Goal: Share content

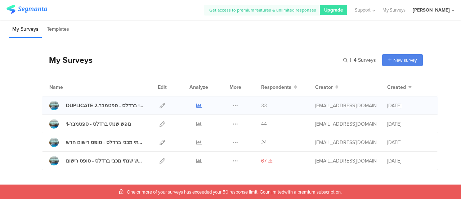
click at [196, 107] on icon at bounding box center [198, 105] width 5 height 5
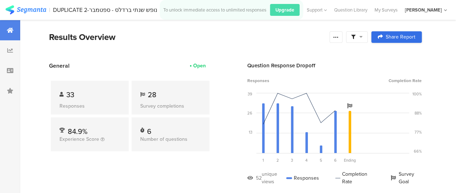
click at [391, 40] on link "Share Report" at bounding box center [396, 37] width 50 height 12
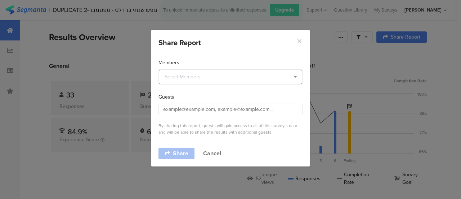
click at [246, 74] on input "dialog" at bounding box center [230, 77] width 143 height 14
click at [209, 93] on span "Ilan Levy (ilanlpc@gmail.com)" at bounding box center [229, 91] width 108 height 7
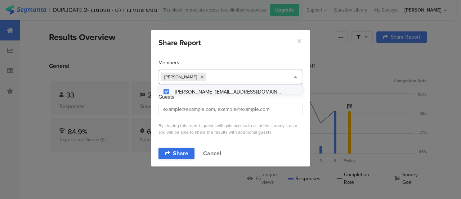
click at [173, 150] on span "Share" at bounding box center [181, 153] width 16 height 6
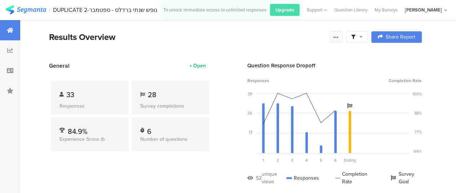
click at [339, 34] on icon at bounding box center [336, 37] width 6 height 6
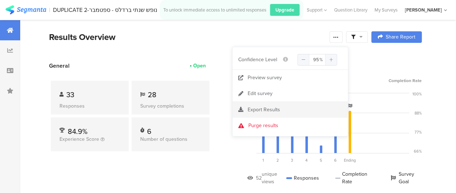
click at [262, 110] on span "Export Results" at bounding box center [264, 110] width 32 height 8
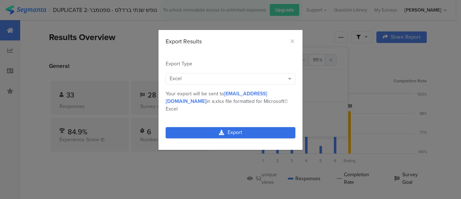
click at [234, 127] on link "Export" at bounding box center [231, 132] width 130 height 11
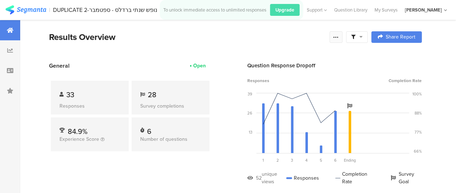
click at [339, 35] on icon at bounding box center [336, 37] width 6 height 6
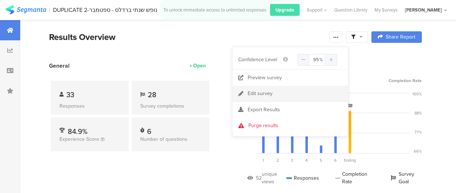
click at [259, 96] on div "Edit survey" at bounding box center [260, 93] width 25 height 7
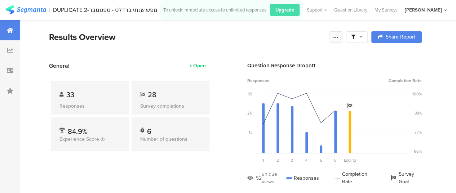
click at [337, 37] on div at bounding box center [335, 37] width 13 height 12
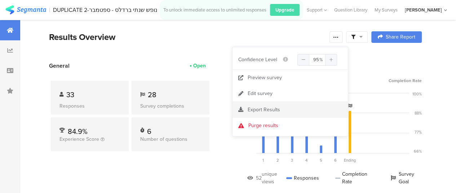
click at [262, 109] on span "Export Results" at bounding box center [264, 110] width 32 height 8
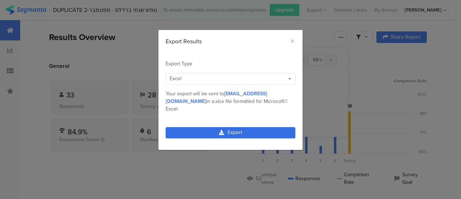
click at [223, 130] on icon "dialog" at bounding box center [221, 132] width 5 height 5
